Goal: Transaction & Acquisition: Purchase product/service

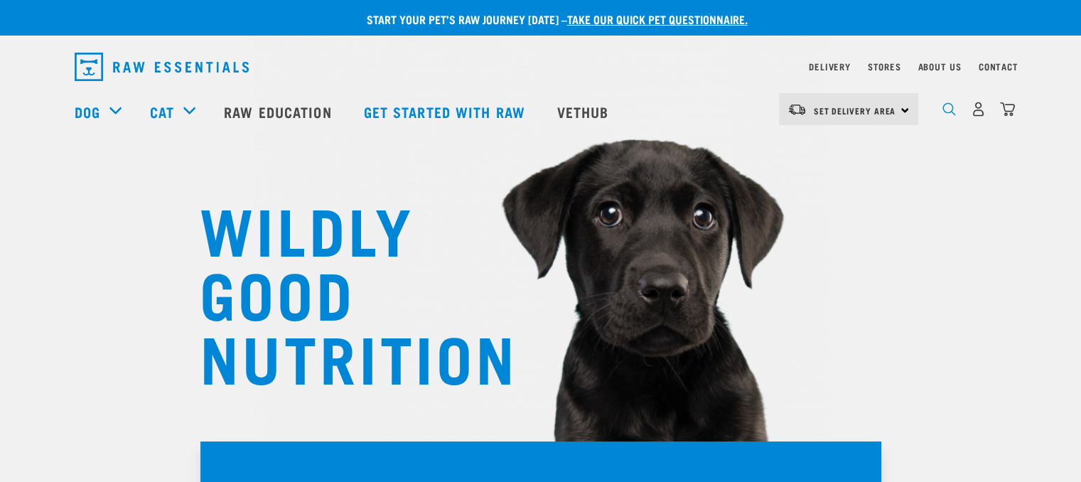
click at [954, 114] on img "dropdown navigation" at bounding box center [949, 109] width 14 height 14
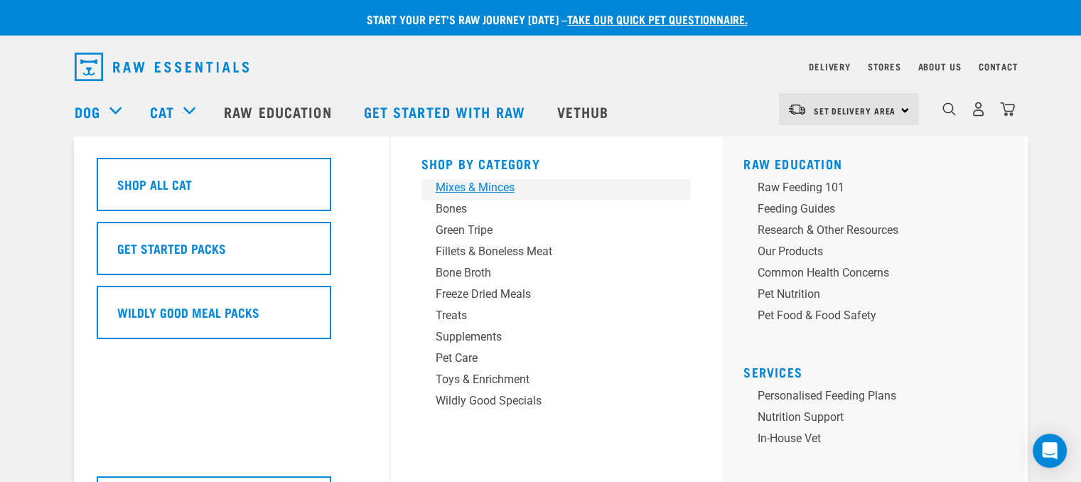
click at [469, 186] on div "Mixes & Minces" at bounding box center [547, 187] width 222 height 17
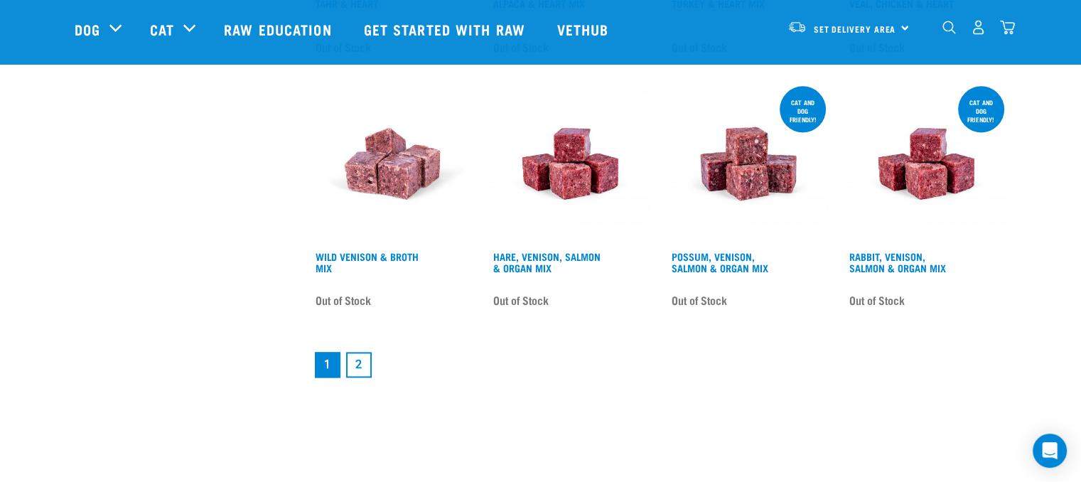
scroll to position [1933, 0]
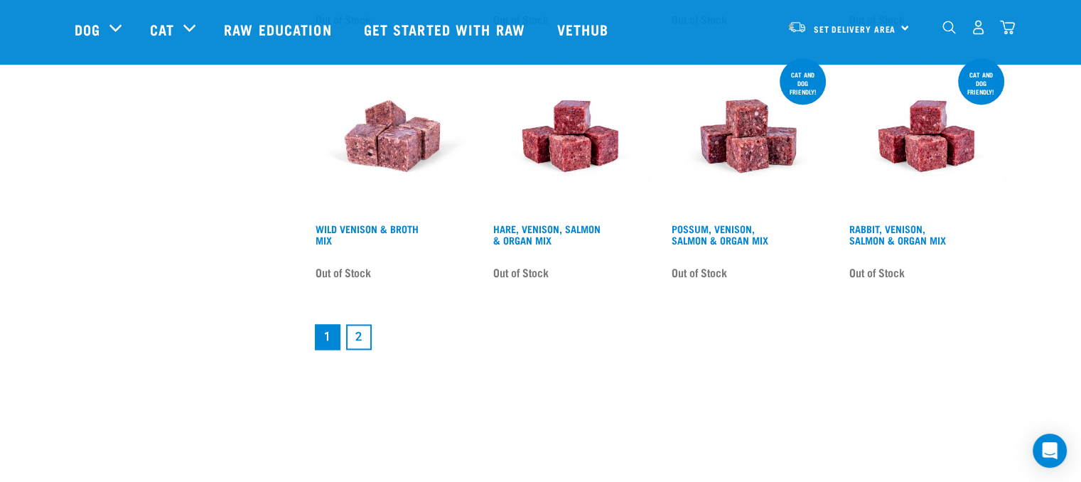
click at [368, 335] on link "2" at bounding box center [359, 337] width 26 height 26
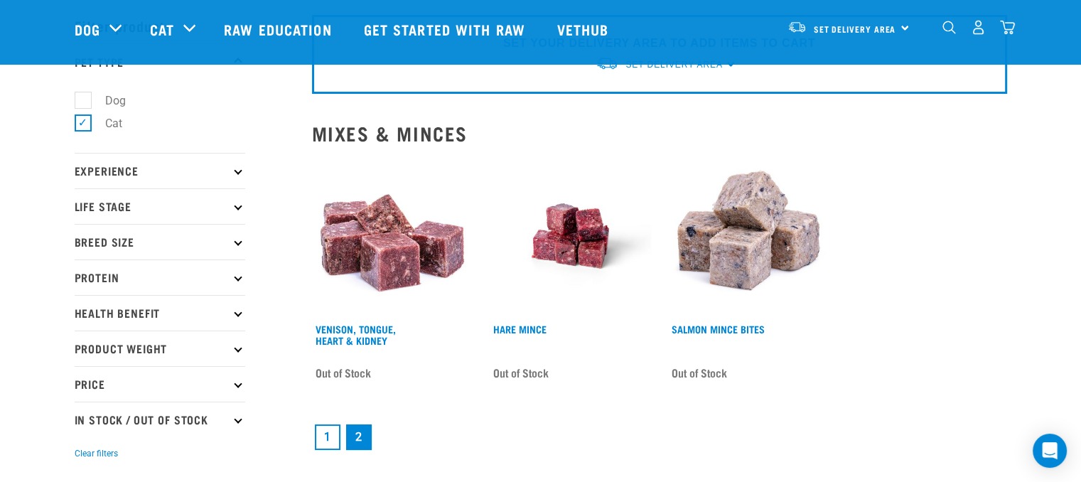
scroll to position [85, 0]
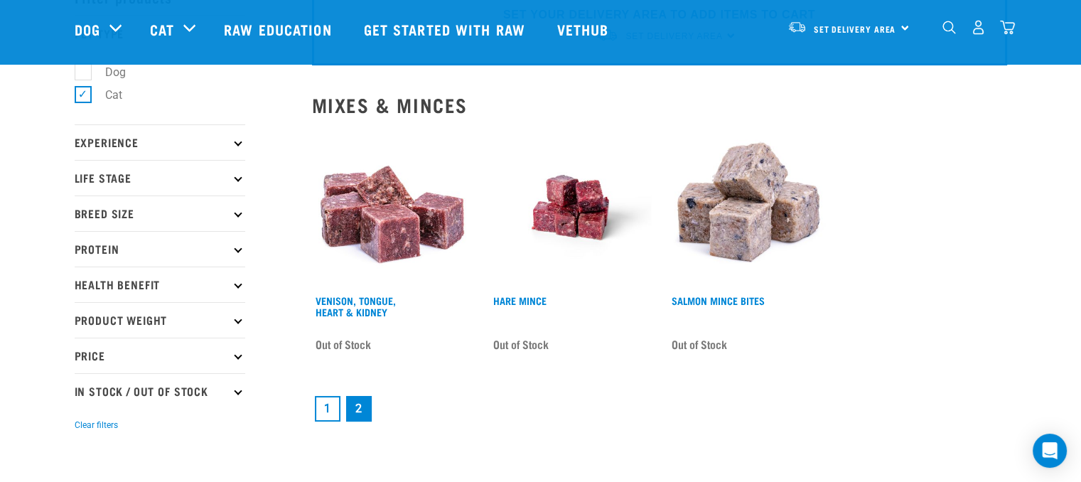
click at [328, 411] on link "1" at bounding box center [328, 409] width 26 height 26
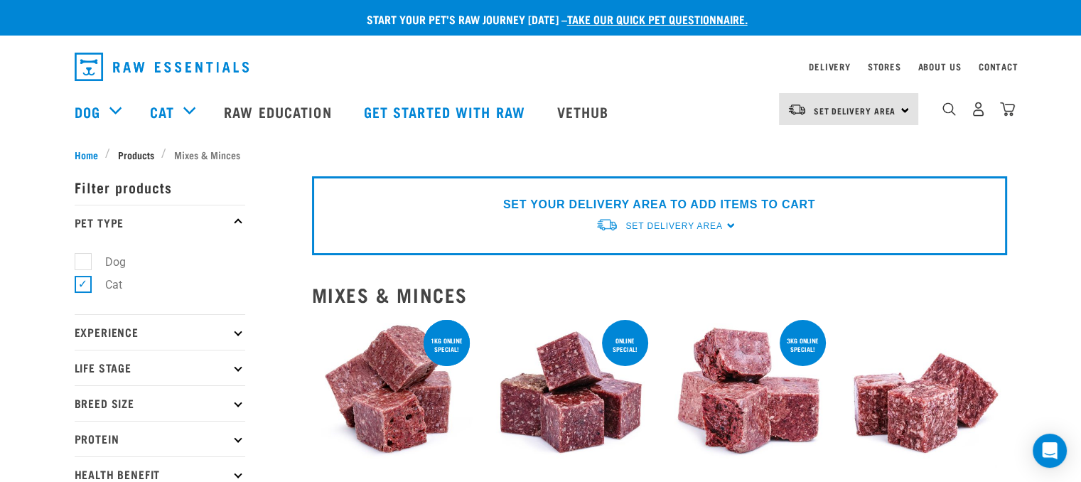
click at [131, 151] on span "Products" at bounding box center [136, 154] width 36 height 15
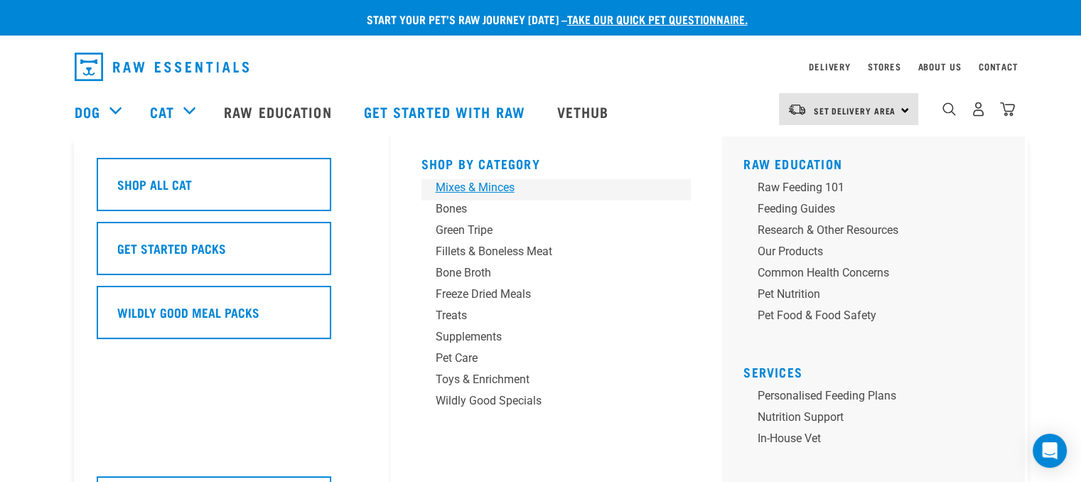
click at [483, 188] on div "Mixes & Minces" at bounding box center [547, 187] width 222 height 17
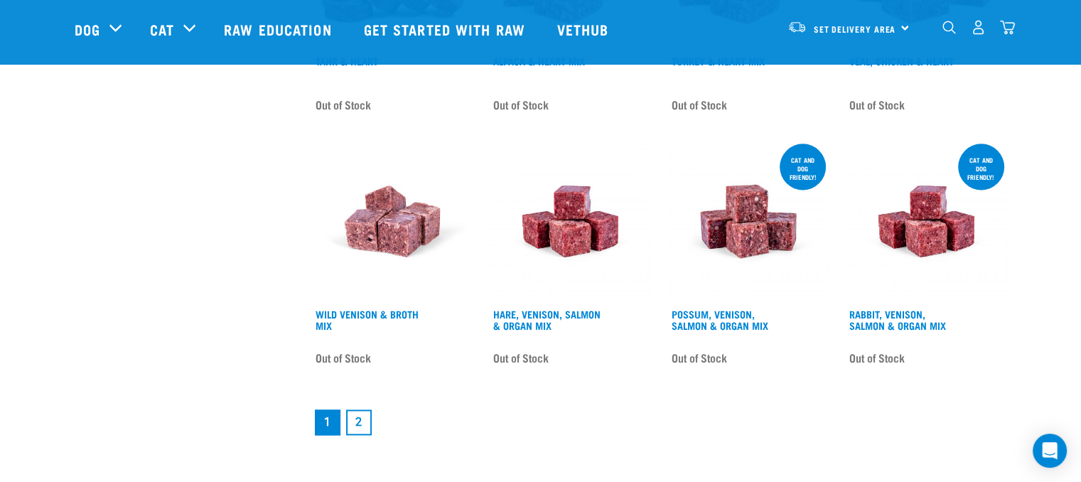
scroll to position [1876, 0]
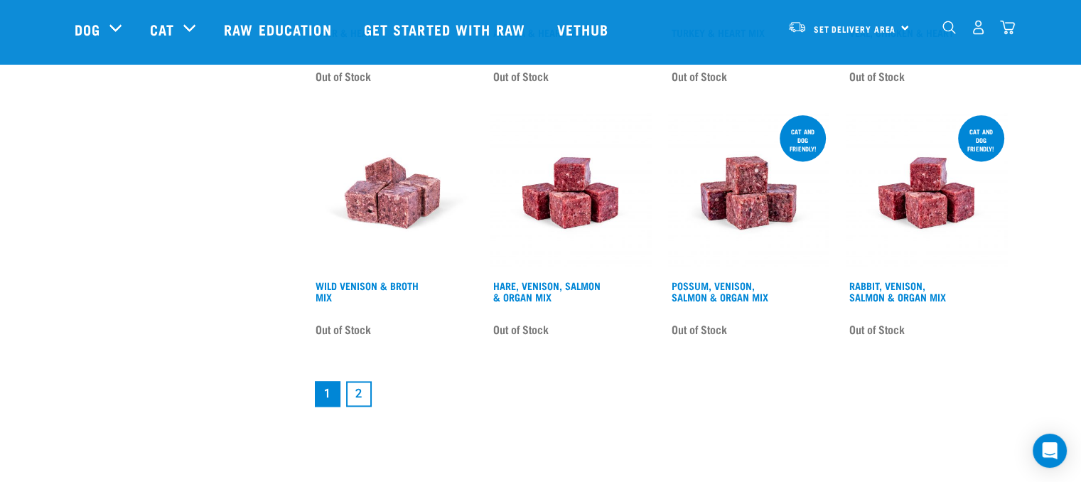
click at [367, 387] on link "2" at bounding box center [359, 394] width 26 height 26
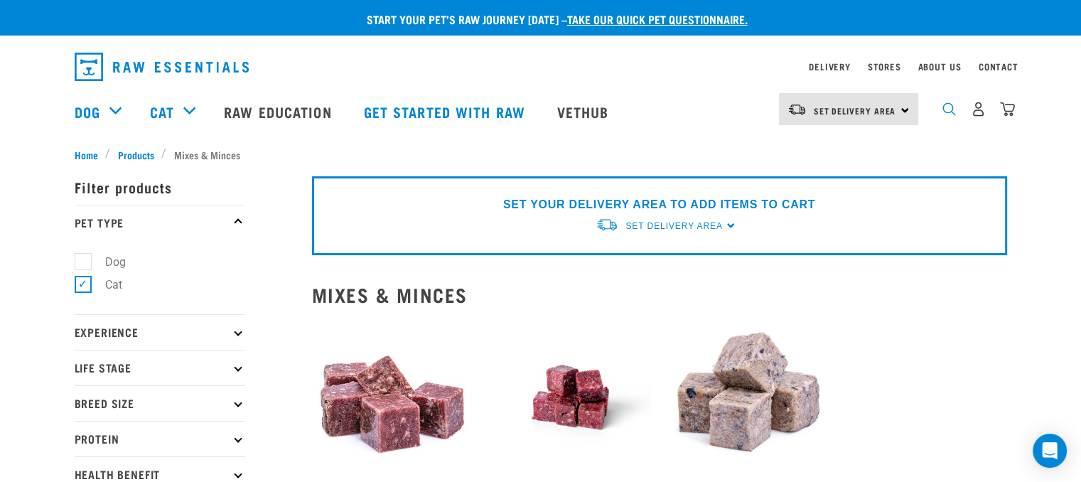
click at [944, 112] on img "dropdown navigation" at bounding box center [949, 109] width 14 height 14
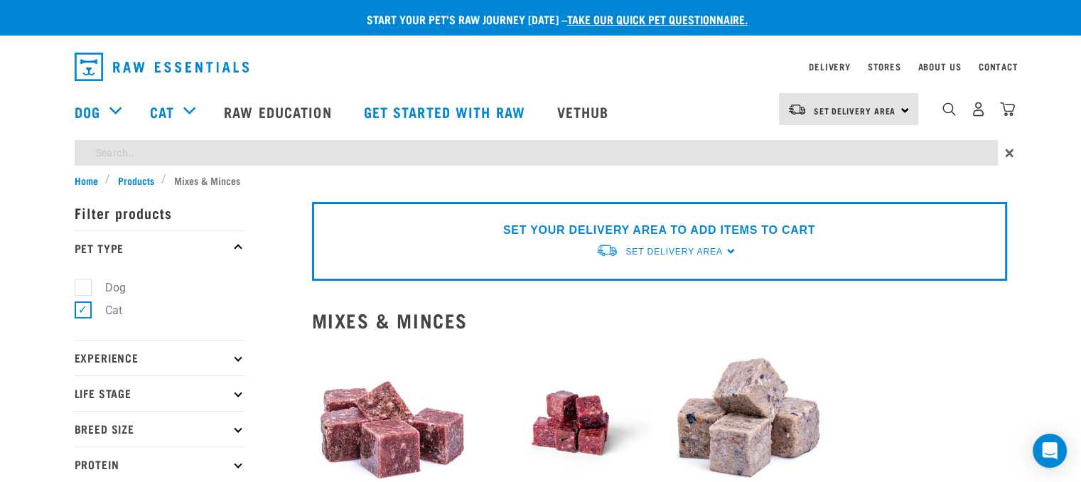
click at [171, 163] on input "search" at bounding box center [536, 153] width 923 height 26
type input "chicken, heart and tripe"
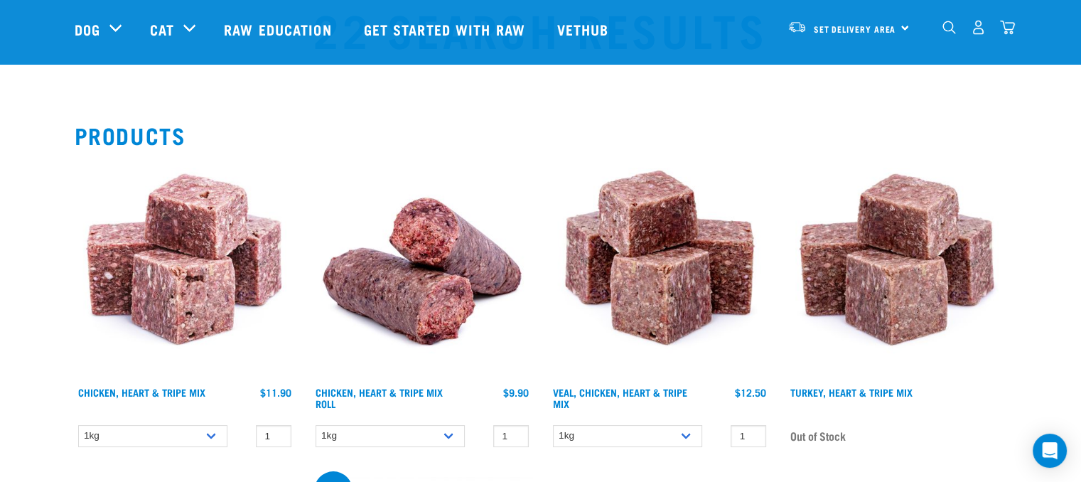
scroll to position [114, 0]
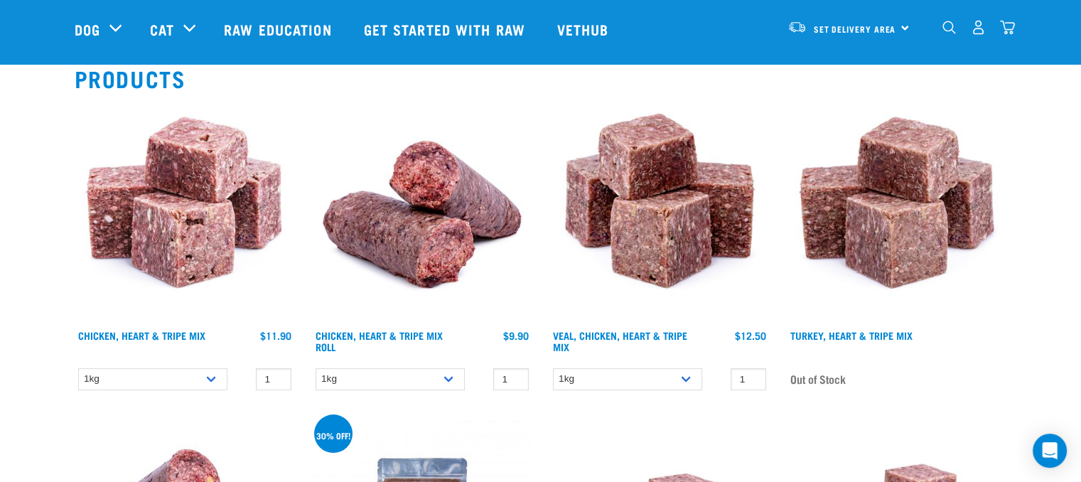
click at [210, 255] on img at bounding box center [185, 212] width 220 height 220
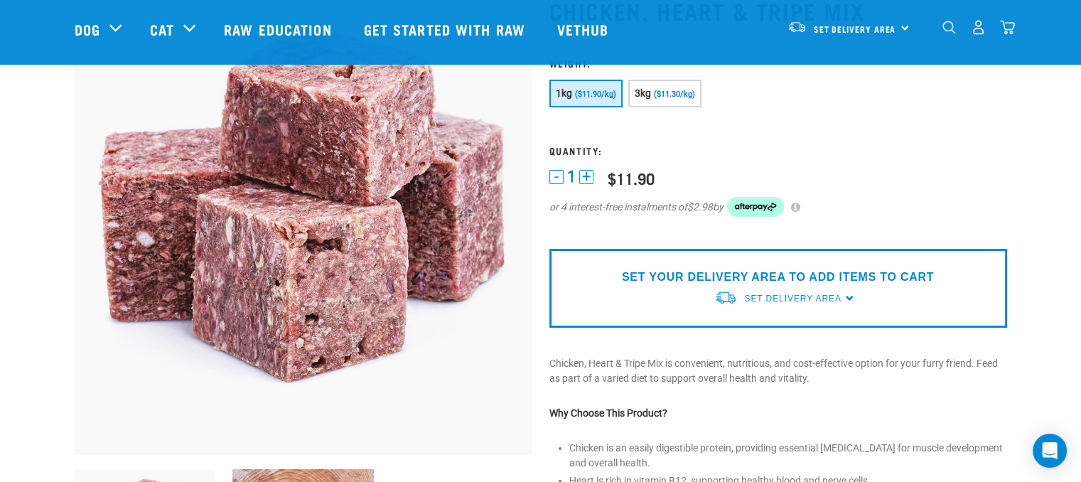
scroll to position [94, 0]
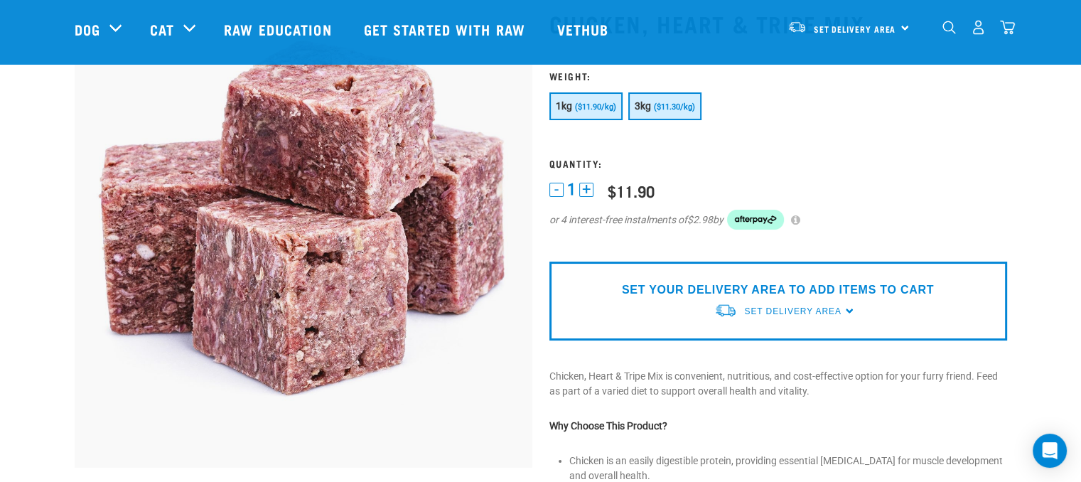
click at [645, 109] on span "3kg" at bounding box center [643, 105] width 17 height 11
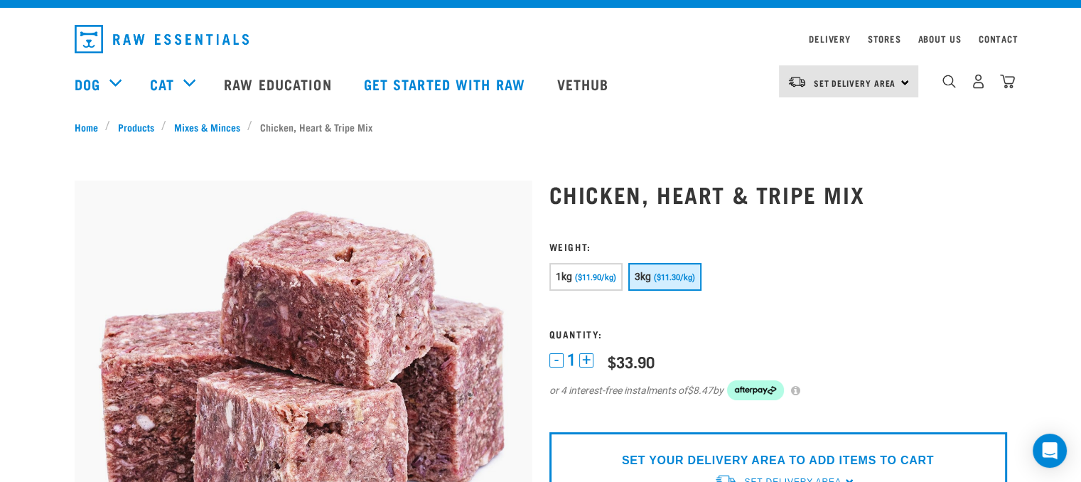
scroll to position [0, 0]
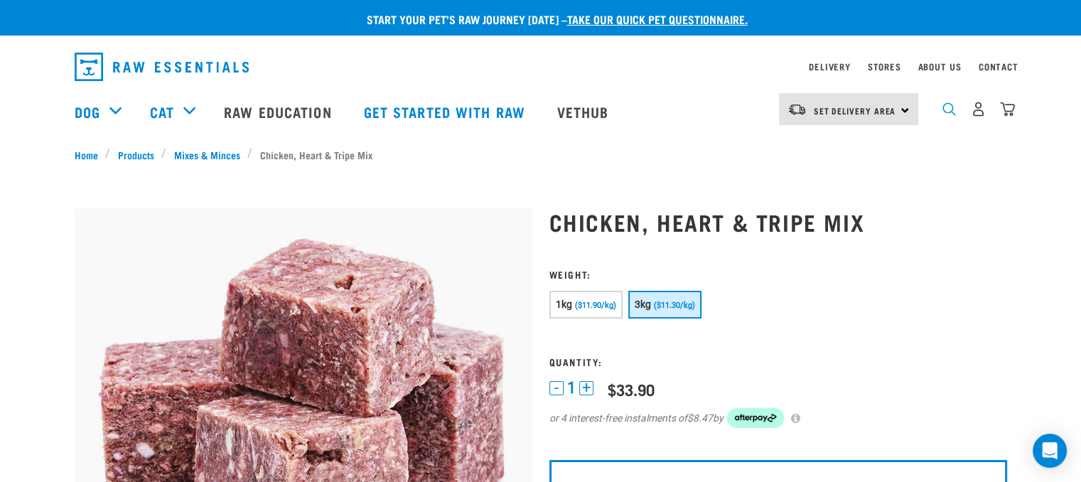
click at [944, 116] on img "dropdown navigation" at bounding box center [949, 109] width 14 height 14
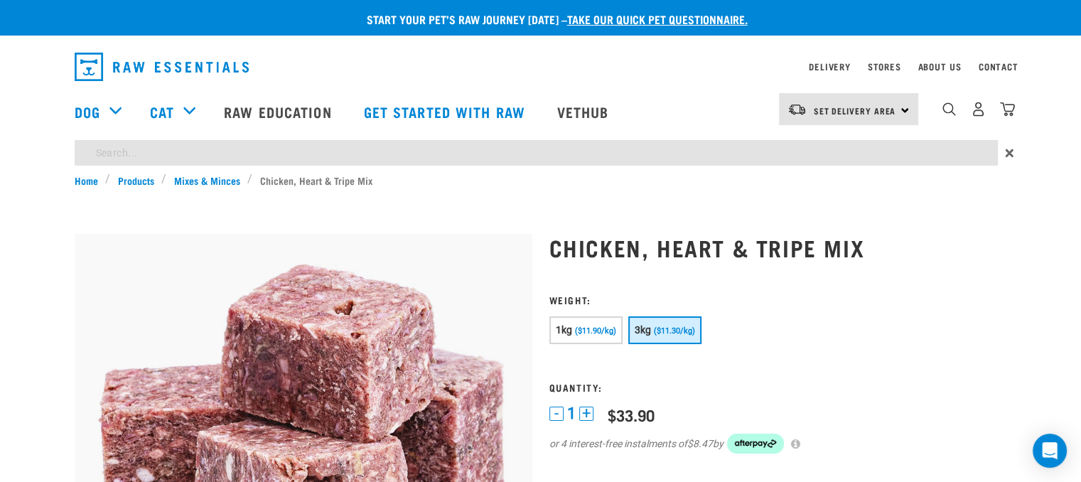
click at [362, 160] on input "search" at bounding box center [536, 153] width 923 height 26
type input "rabbit and heart"
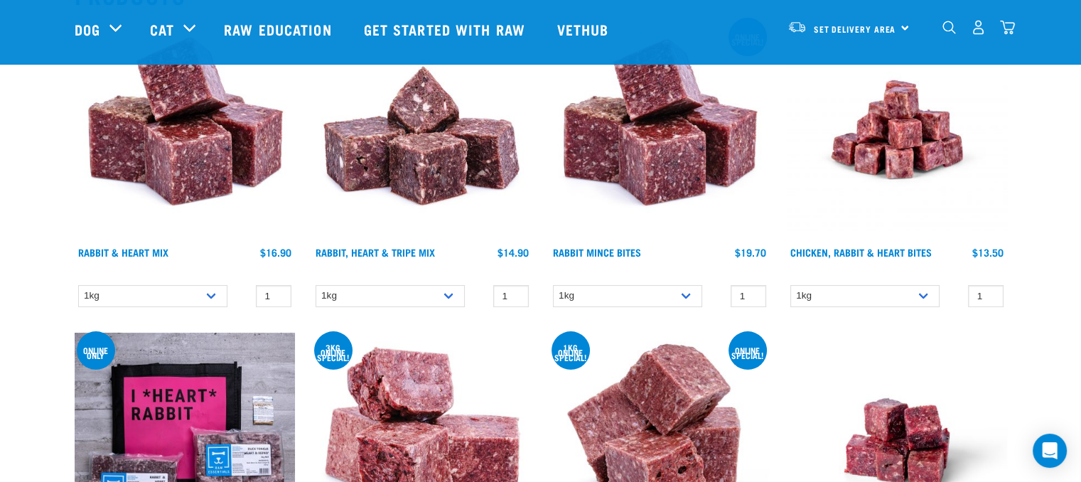
scroll to position [199, 0]
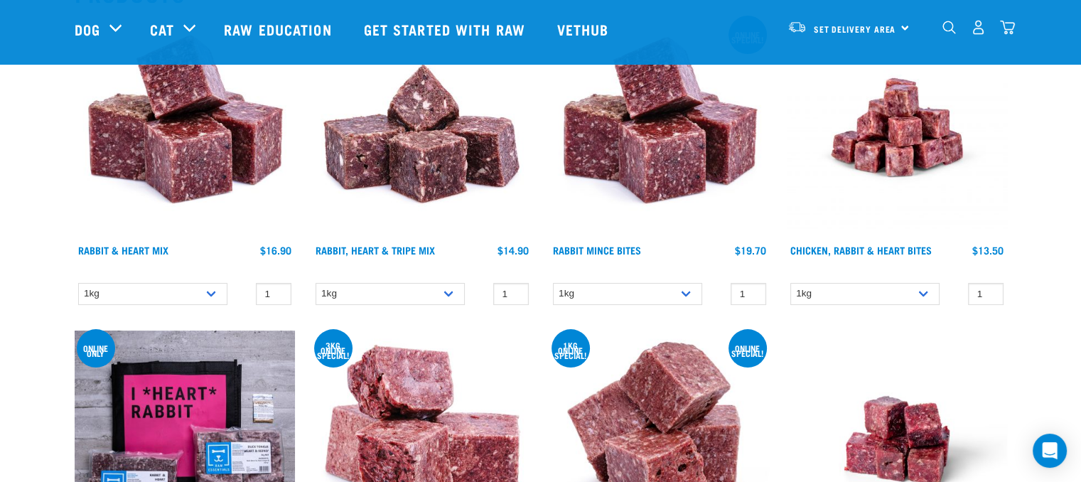
click at [203, 154] on img at bounding box center [185, 127] width 220 height 220
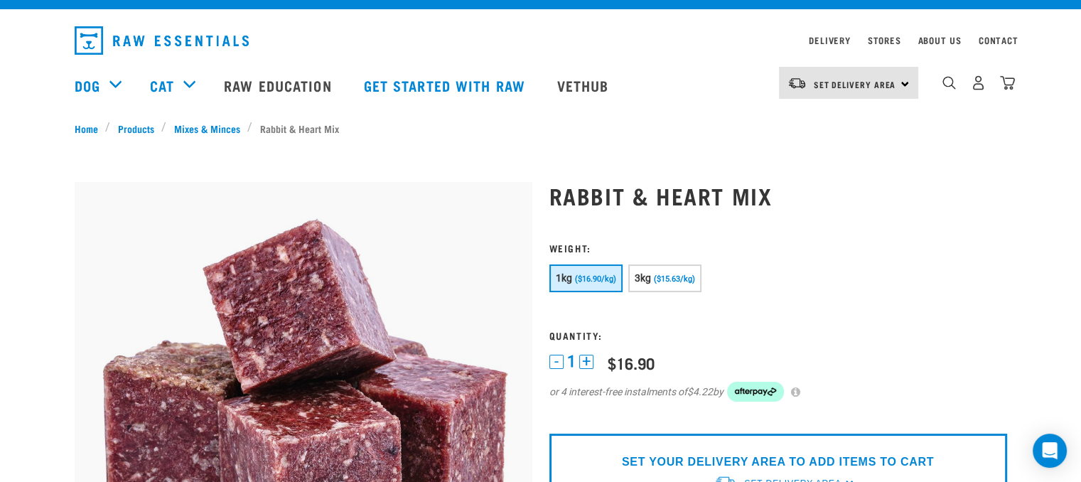
scroll to position [28, 0]
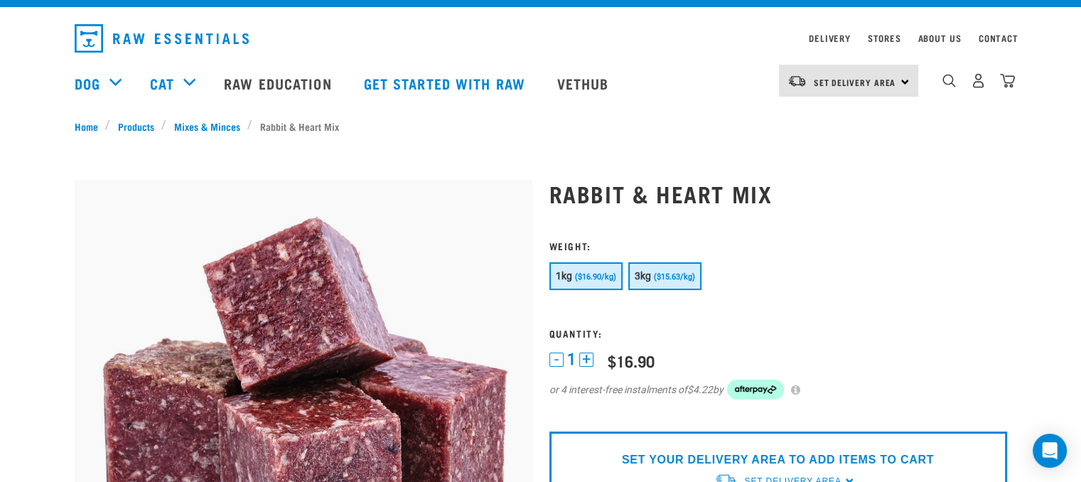
click at [669, 280] on span "($15.63/kg)" at bounding box center [674, 276] width 41 height 9
